Goal: Check status: Check status

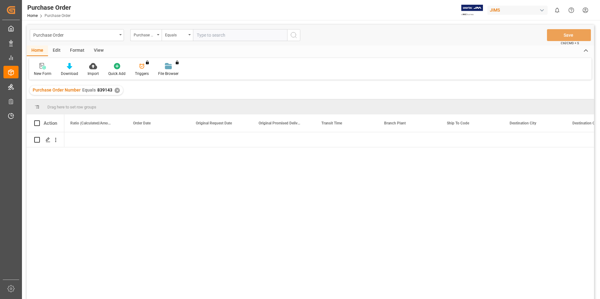
scroll to position [0, 1382]
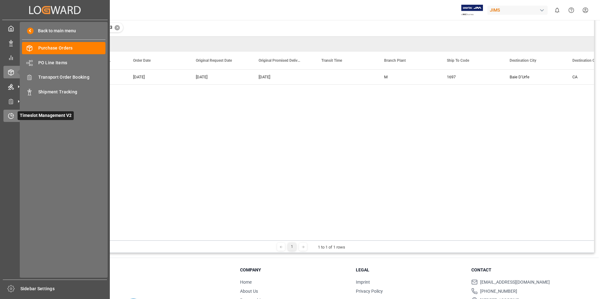
click at [13, 115] on icon at bounding box center [12, 115] width 3 height 3
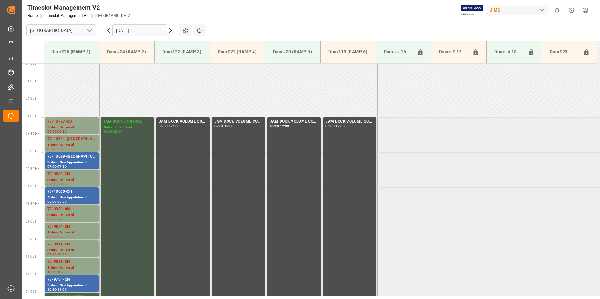
scroll to position [156, 0]
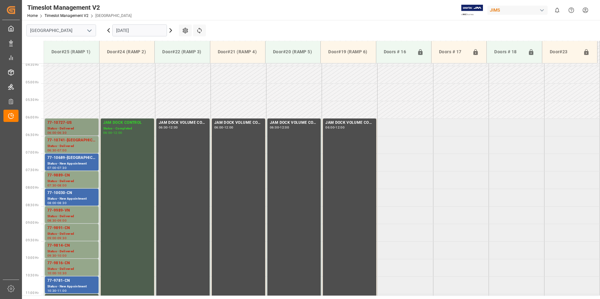
click at [64, 122] on div "77-10727-US" at bounding box center [71, 123] width 49 height 6
click at [65, 145] on div "Status - Delivered" at bounding box center [71, 146] width 49 height 5
click at [71, 164] on div "Status - New Appointment" at bounding box center [71, 163] width 49 height 5
click at [64, 180] on div "Status - Delivered" at bounding box center [71, 181] width 49 height 5
click at [64, 195] on div "77-10030-CN" at bounding box center [71, 193] width 49 height 6
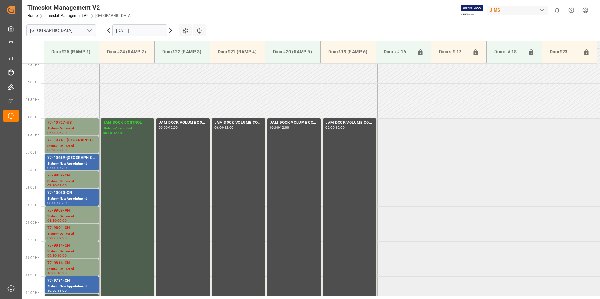
click at [69, 214] on div "Status - Delivered" at bounding box center [71, 216] width 49 height 5
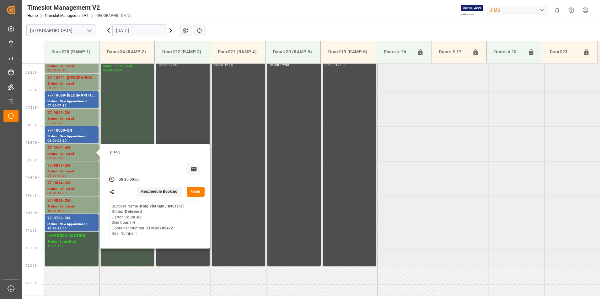
scroll to position [218, 0]
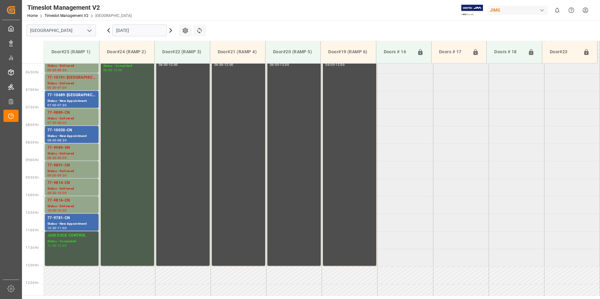
click at [66, 166] on div "77-9891-CN" at bounding box center [71, 166] width 49 height 6
click at [65, 190] on div "Status - Delivered" at bounding box center [71, 188] width 49 height 5
click at [66, 206] on div "Status - Delivered" at bounding box center [71, 206] width 49 height 5
click at [61, 220] on div "77-9781-CN" at bounding box center [71, 218] width 49 height 6
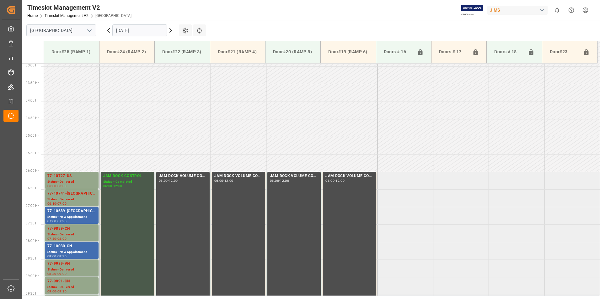
scroll to position [93, 0]
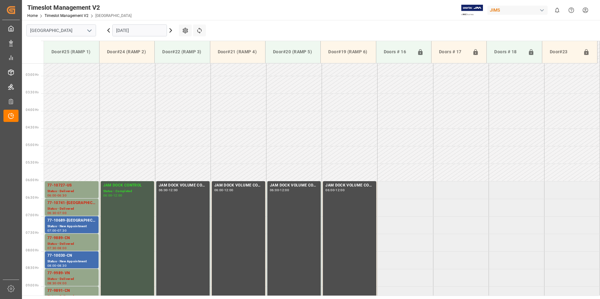
click at [127, 31] on input "[DATE]" at bounding box center [139, 30] width 55 height 12
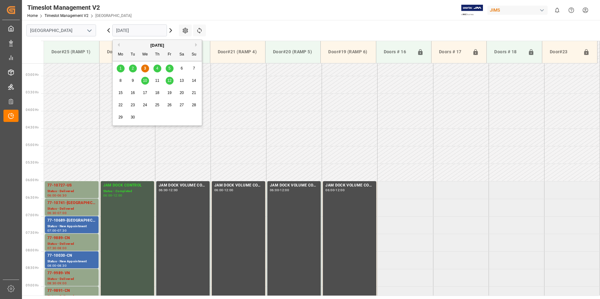
click at [157, 70] on span "4" at bounding box center [157, 68] width 2 height 4
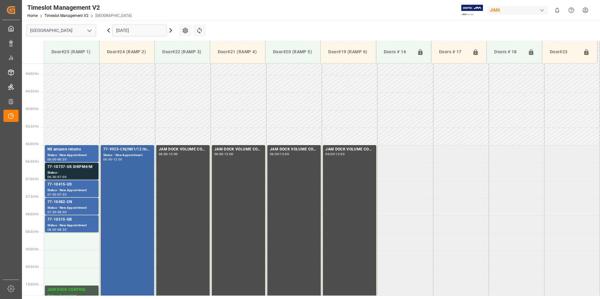
scroll to position [124, 0]
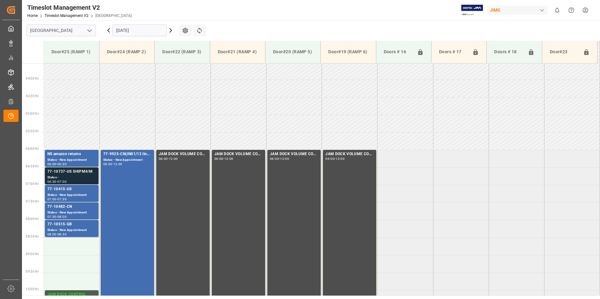
click at [56, 176] on div "Status -" at bounding box center [71, 177] width 49 height 5
click at [66, 190] on div "77-10415-US" at bounding box center [71, 189] width 49 height 6
click at [62, 192] on div "77-10415-US" at bounding box center [71, 189] width 49 height 6
click at [67, 210] on div "77-10482-CN" at bounding box center [71, 207] width 49 height 6
click at [70, 228] on div "77-10515-GB" at bounding box center [71, 225] width 49 height 6
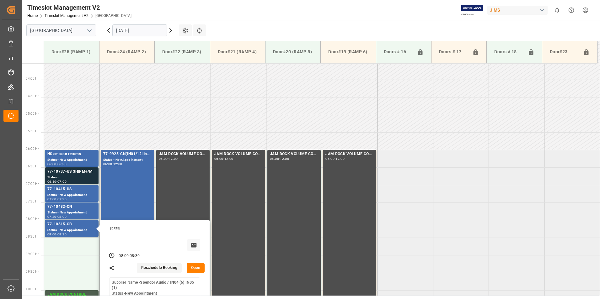
click at [127, 31] on input "[DATE]" at bounding box center [139, 30] width 55 height 12
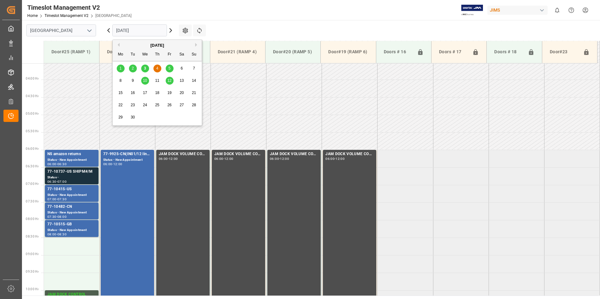
click at [171, 67] on div "5" at bounding box center [170, 69] width 8 height 8
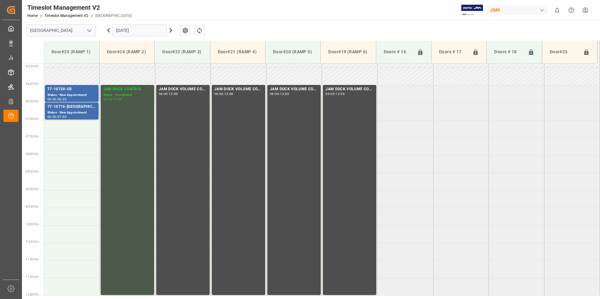
scroll to position [187, 0]
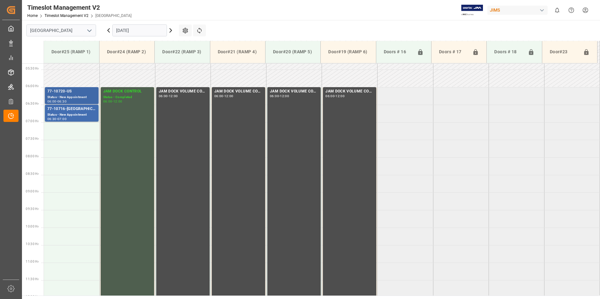
click at [75, 94] on div "77-10720-US" at bounding box center [71, 91] width 49 height 6
click at [69, 112] on div "77-10716-[GEOGRAPHIC_DATA]" at bounding box center [71, 109] width 49 height 6
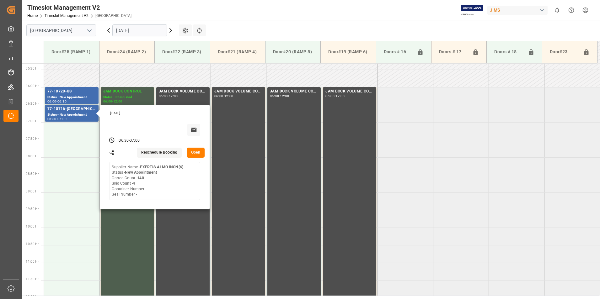
click at [153, 29] on input "[DATE]" at bounding box center [139, 30] width 55 height 12
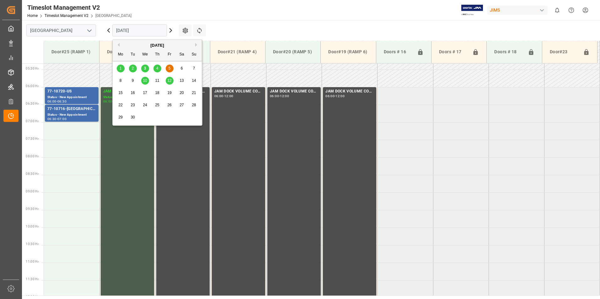
click at [144, 80] on span "10" at bounding box center [145, 80] width 4 height 4
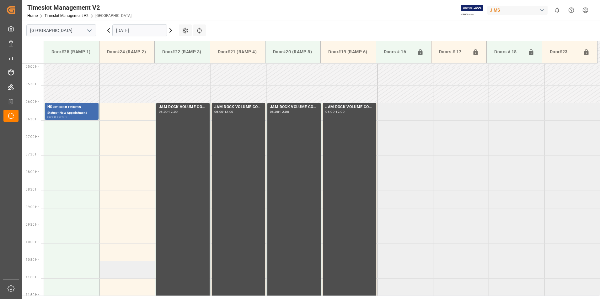
scroll to position [156, 0]
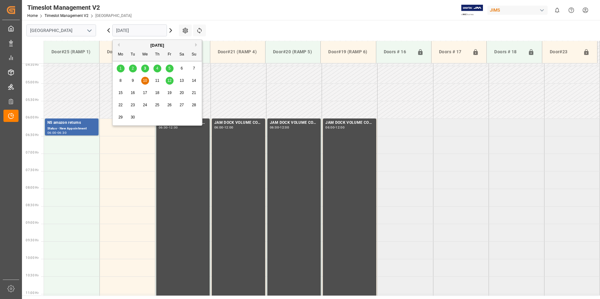
click at [138, 30] on input "[DATE]" at bounding box center [139, 30] width 55 height 12
click at [168, 80] on span "12" at bounding box center [169, 80] width 4 height 4
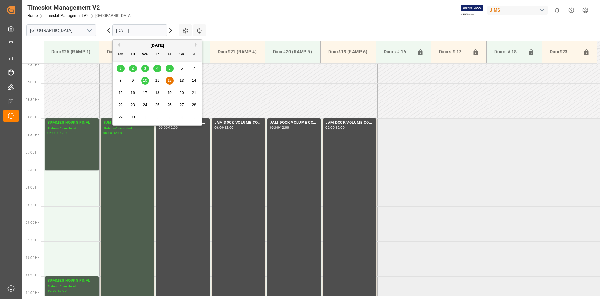
click at [137, 32] on input "[DATE]" at bounding box center [139, 30] width 55 height 12
click at [145, 68] on span "3" at bounding box center [145, 68] width 2 height 4
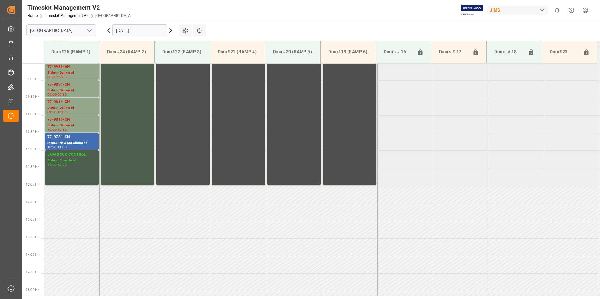
scroll to position [313, 0]
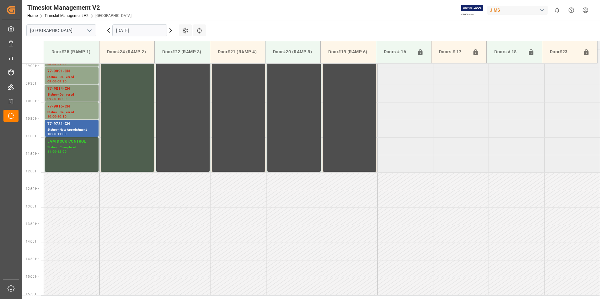
click at [66, 93] on div "Status - Delivered" at bounding box center [71, 94] width 49 height 5
click at [65, 128] on div "Status - New Appointment" at bounding box center [71, 129] width 49 height 5
